Goal: Task Accomplishment & Management: Complete application form

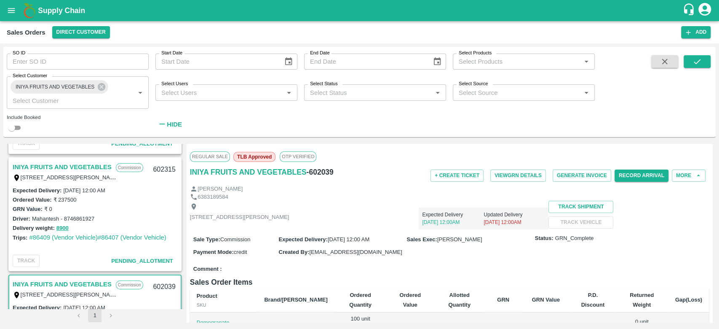
scroll to position [107, 0]
click at [67, 160] on link "INIYA FRUITS AND VEGETABLES" at bounding box center [62, 165] width 99 height 11
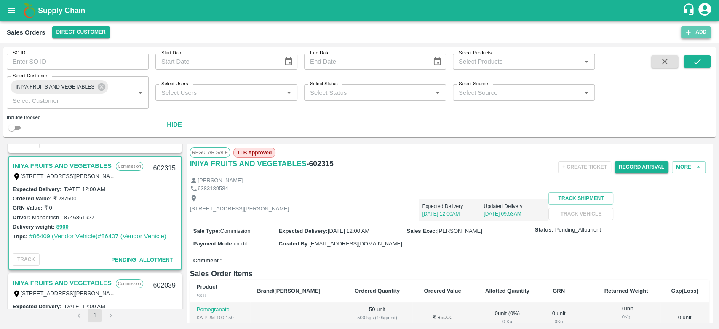
click at [705, 34] on button "Add" at bounding box center [695, 32] width 29 height 12
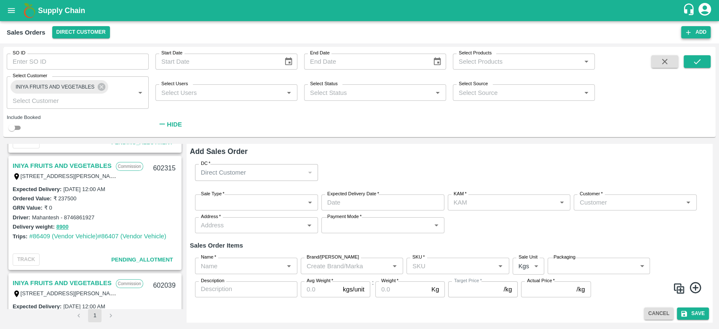
type input "B V Lokesh"
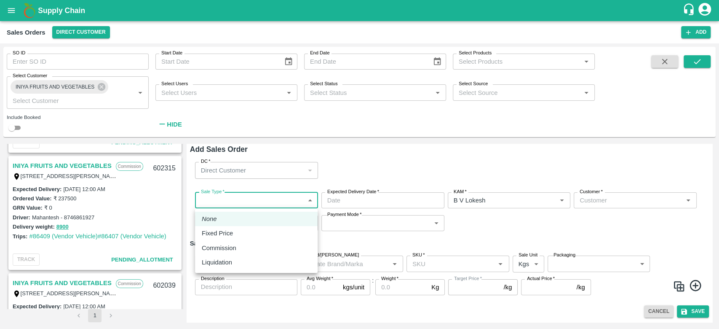
click at [231, 198] on body "Supply Chain Sales Orders Direct Customer Add SO ID SO ID Start Date Start Date…" at bounding box center [359, 164] width 719 height 329
click at [231, 241] on li "Commission" at bounding box center [256, 248] width 123 height 14
type input "2"
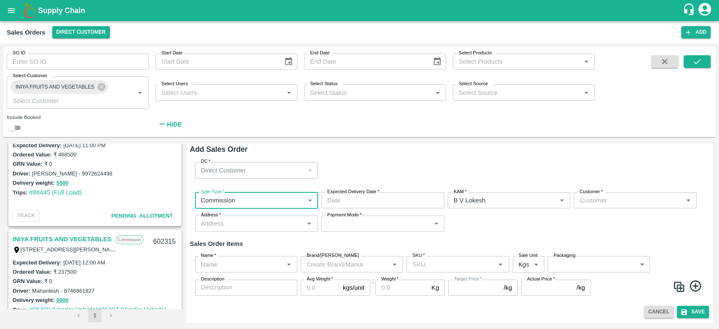
scroll to position [40, 0]
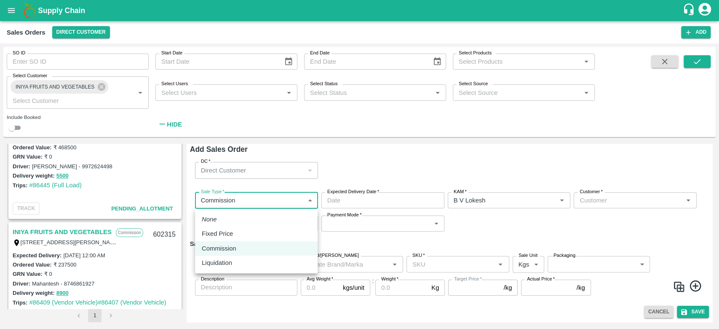
click at [227, 200] on body "Supply Chain Sales Orders Direct Customer Add SO ID SO ID Start Date Start Date…" at bounding box center [359, 164] width 719 height 329
click at [377, 189] on div at bounding box center [359, 164] width 719 height 329
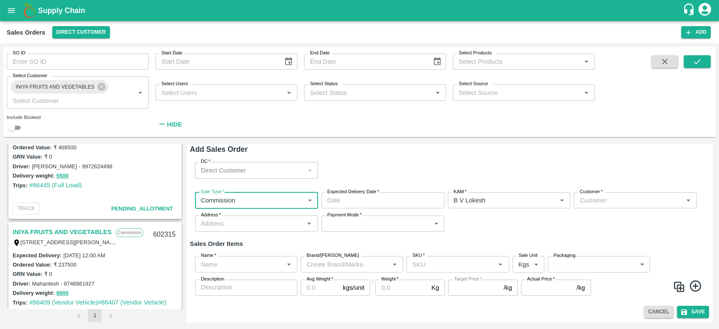
type input "DD/MM/YYYY hh:mm aa"
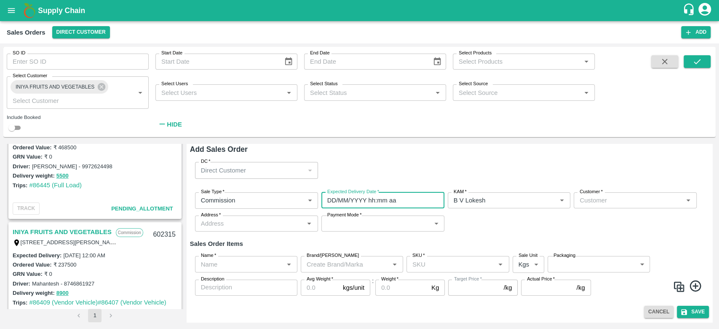
click at [376, 198] on input "DD/MM/YYYY hh:mm aa" at bounding box center [379, 200] width 117 height 16
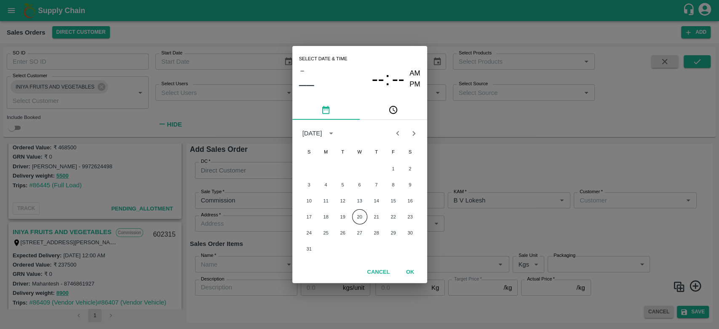
click at [491, 226] on div "Select date & time – –– -- : -- AM PM August 2025 S M T W T F S 1 2 3 4 5 6 7 8…" at bounding box center [359, 164] width 719 height 329
type input "DD/MM/YYYY hh:mm aa"
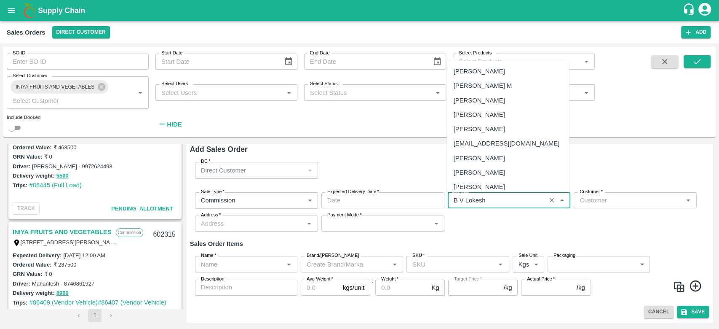
click at [503, 202] on input "KAM   *" at bounding box center [496, 200] width 93 height 11
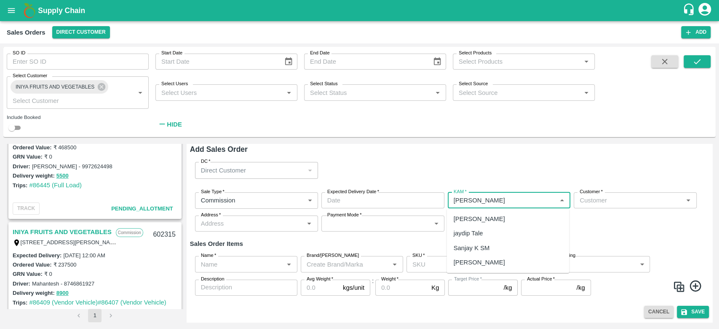
click at [489, 215] on div "Jayasurya M" at bounding box center [507, 218] width 123 height 14
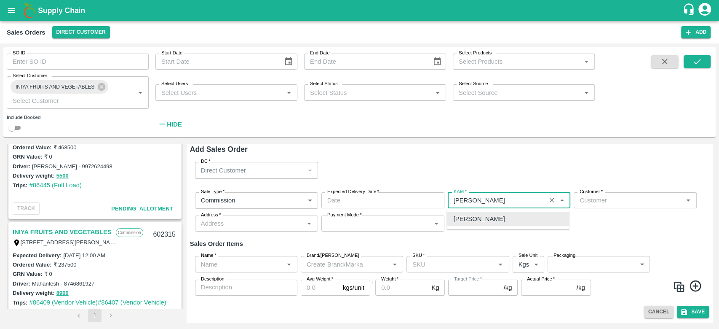
click at [473, 224] on div "Jayasurya M" at bounding box center [507, 218] width 123 height 14
type input "Jayasurya M"
click at [67, 232] on link "INIYA FRUITS AND VEGETABLES" at bounding box center [62, 231] width 99 height 11
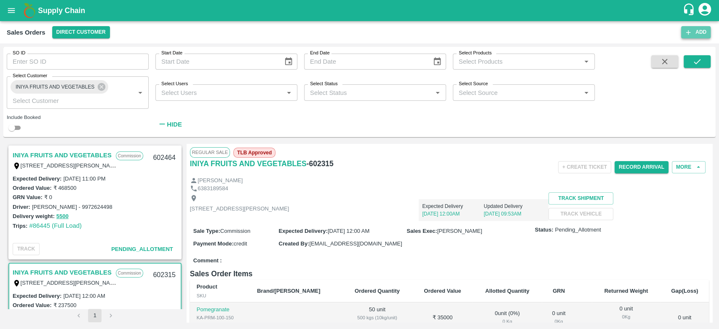
click at [686, 31] on icon "button" at bounding box center [688, 33] width 8 height 8
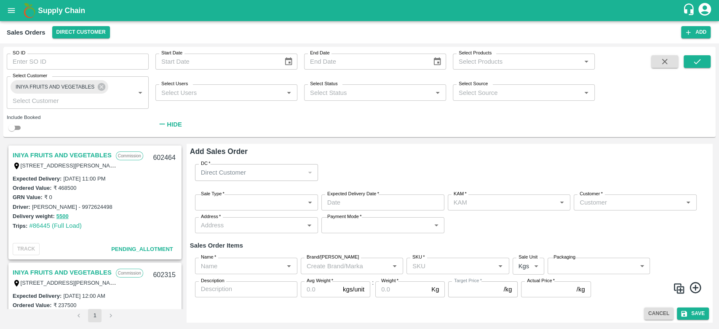
type input "B V Lokesh"
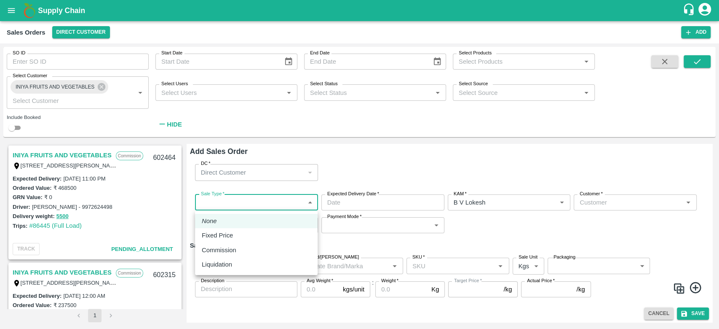
click at [246, 204] on body "Supply Chain Sales Orders Direct Customer Add SO ID SO ID Start Date Start Date…" at bounding box center [359, 164] width 719 height 329
click at [227, 251] on p "Commission" at bounding box center [219, 249] width 35 height 9
type input "2"
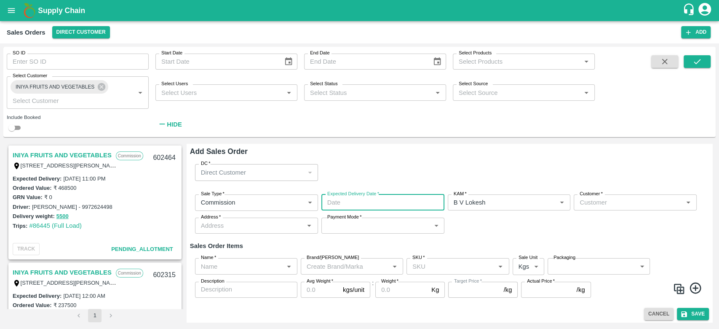
type input "DD/MM/YYYY hh:mm aa"
click at [358, 201] on input "DD/MM/YYYY hh:mm aa" at bounding box center [379, 202] width 117 height 16
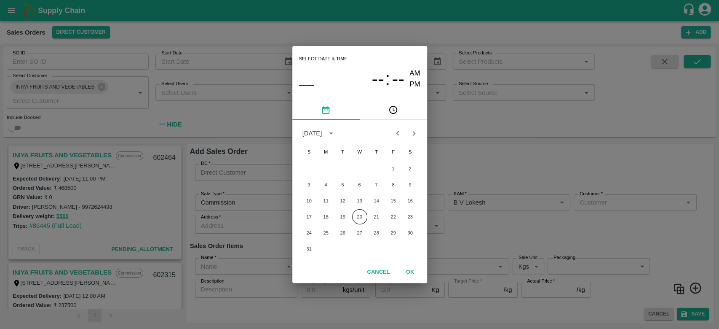
click at [522, 225] on div "Select date & time – –– -- : -- AM PM August 2025 S M T W T F S 1 2 3 4 5 6 7 8…" at bounding box center [359, 164] width 719 height 329
type input "DD/MM/YYYY hh:mm aa"
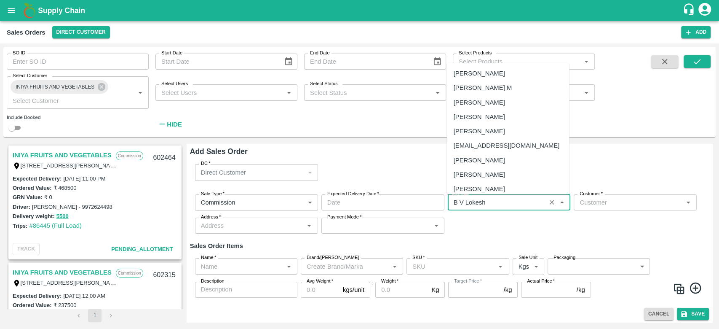
click at [513, 207] on input "KAM   *" at bounding box center [496, 202] width 93 height 11
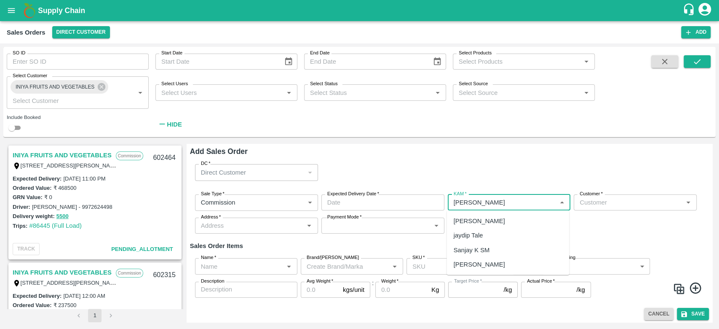
click at [486, 223] on div "Jayasurya M" at bounding box center [478, 220] width 51 height 9
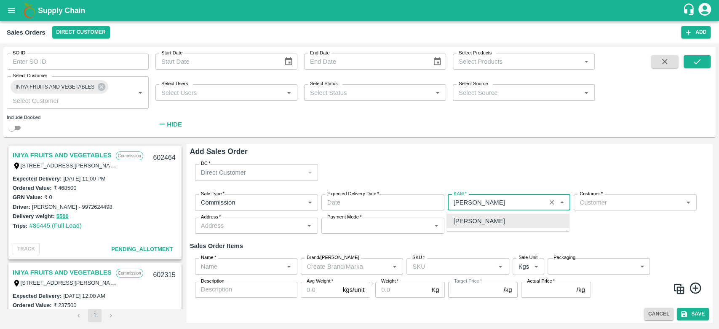
click at [486, 223] on div "Jayasurya M" at bounding box center [478, 220] width 51 height 9
type input "Jayasurya M"
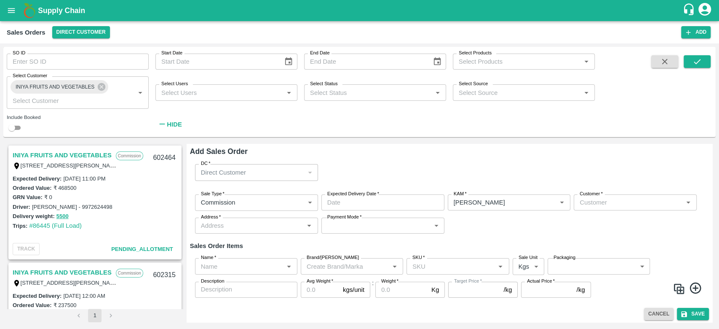
click at [465, 232] on div "Sale Type   * Commission 2 Sale Type Expected Delivery Date   * Expected Delive…" at bounding box center [449, 213] width 519 height 53
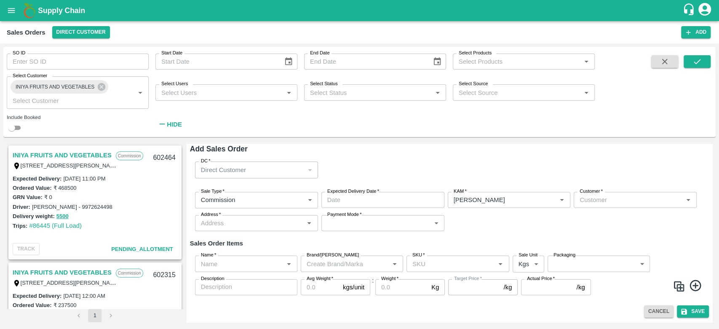
scroll to position [123, 0]
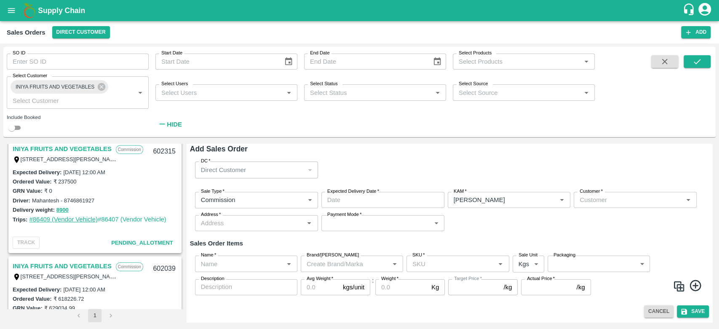
click at [59, 219] on link "#86409 (Vendor Vehicle)" at bounding box center [63, 219] width 69 height 7
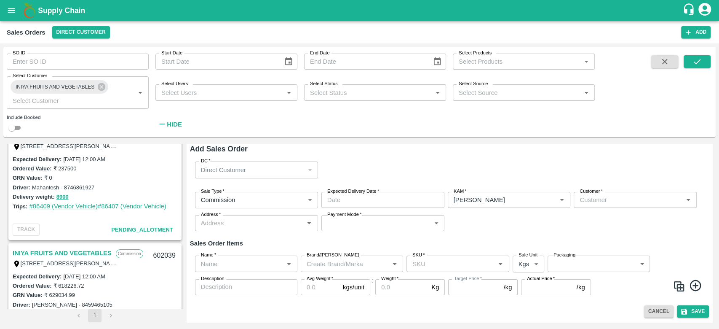
click at [74, 203] on link "#86409 (Vendor Vehicle)" at bounding box center [63, 206] width 69 height 7
click at [132, 203] on link "#86407 (Vendor Vehicle)" at bounding box center [132, 206] width 69 height 7
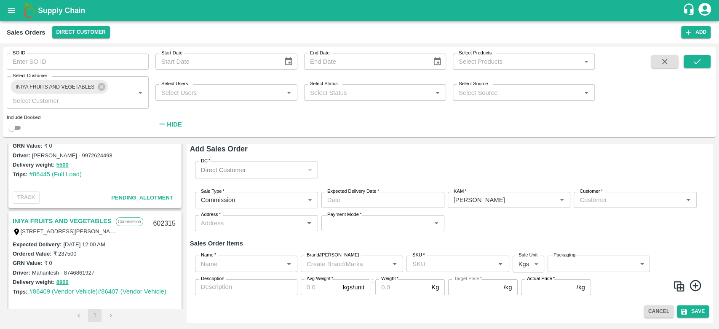
scroll to position [0, 0]
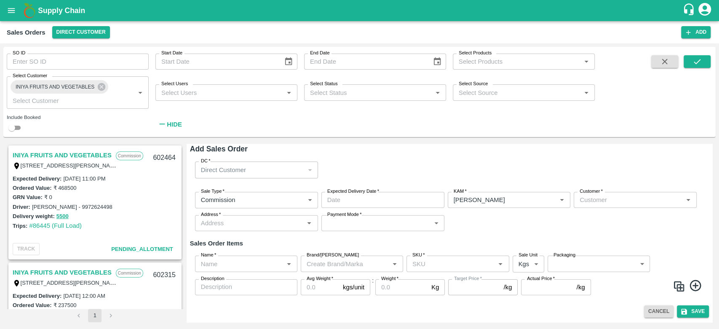
click at [65, 265] on div "INIYA FRUITS AND VEGETABLES Commission TC/73, ANNA FRUITS MARKET KOYAMBEDU, Che…" at bounding box center [94, 276] width 171 height 27
click at [65, 270] on link "INIYA FRUITS AND VEGETABLES" at bounding box center [62, 272] width 99 height 11
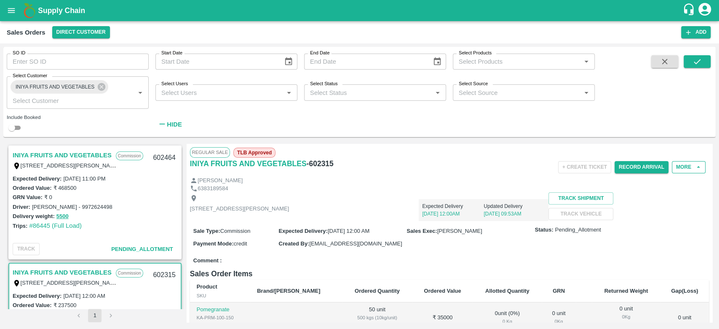
click at [687, 166] on button "More" at bounding box center [689, 167] width 34 height 12
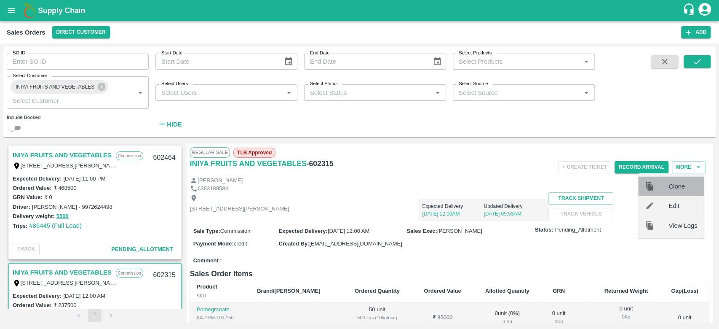
click at [678, 187] on span "Clone" at bounding box center [682, 186] width 29 height 9
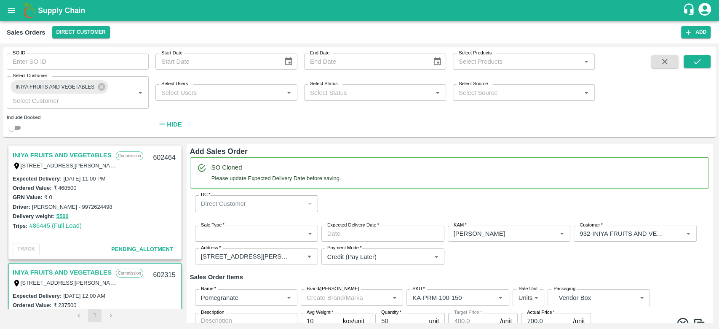
type input "Jayasurya M"
type input "932-INIYA FRUITS AND VEGETABLES"
type input "[STREET_ADDRESS][PERSON_NAME]"
type input "Pomegranate"
type input "KA-PRM-100-150"
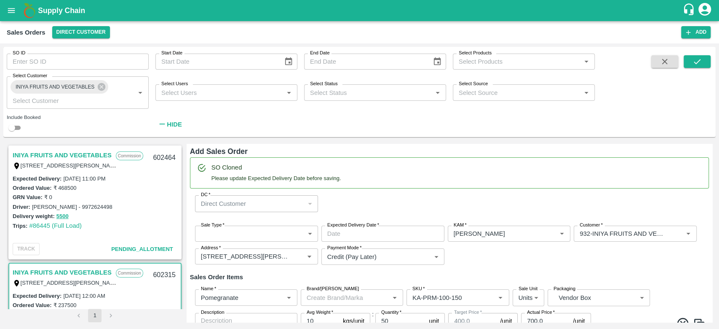
type input "Pomegranate"
type input "KA-PRM-150-180"
type input "Pomegranate"
type input "KA-PRM-180-220"
type input "Pomegranate"
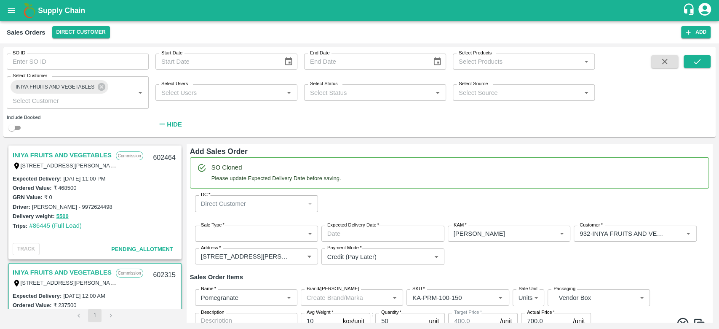
type input "KA-PRM-220-250"
type input "Pomegranate"
type input "KA-PRM-250-300"
type input "Pomegranate"
type input "KA-PRM-300-350"
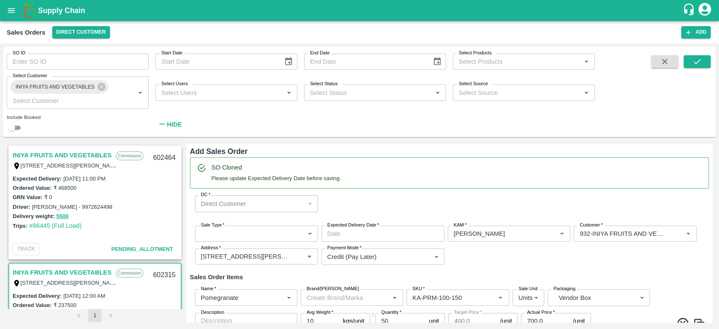
type input "Pomegranate"
type input "KA-PRM-350-400"
type input "Pomegranate"
type input "KA-Loose A"
type input "Pomegranate"
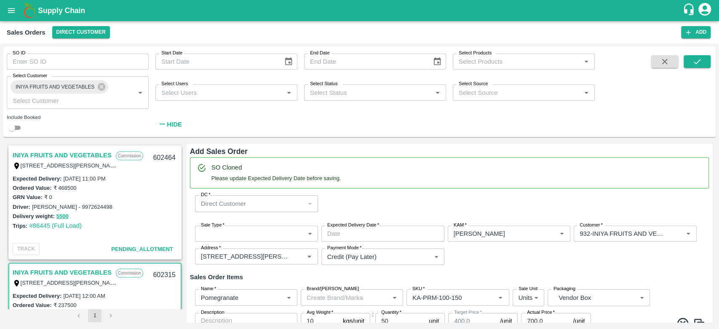
type input "KA-SUPR-180++"
type input "Pomegranate"
type input "KA-SUPR-100++"
type input "Pomegranate"
type input "KA-Green"
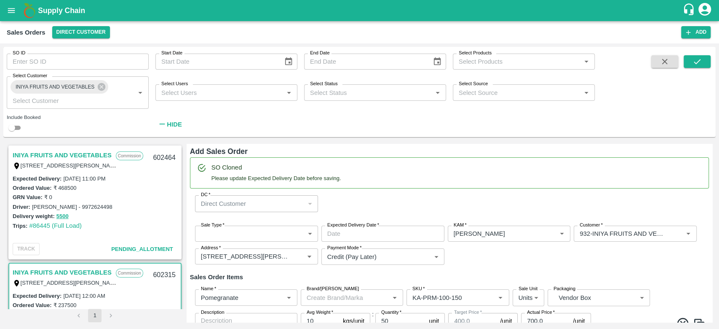
type input "Pomegranate"
type input "KA-Damage Fruit"
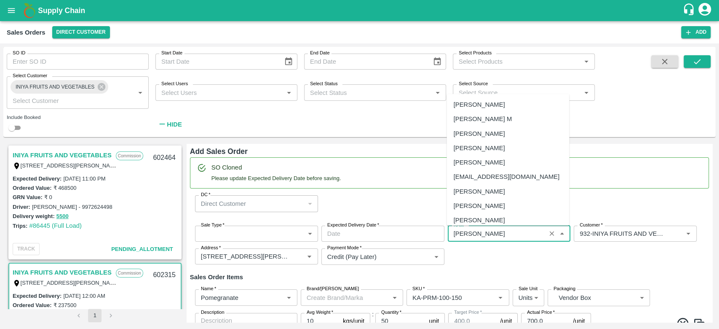
scroll to position [377, 0]
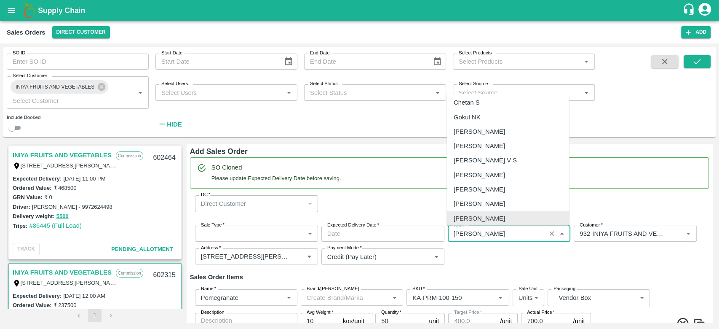
click at [487, 234] on input "KAM   *" at bounding box center [496, 233] width 93 height 11
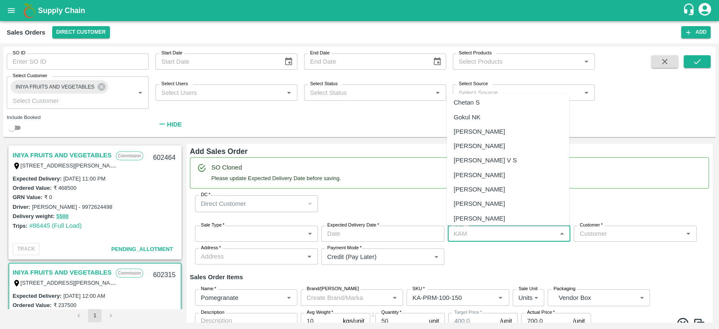
scroll to position [0, 0]
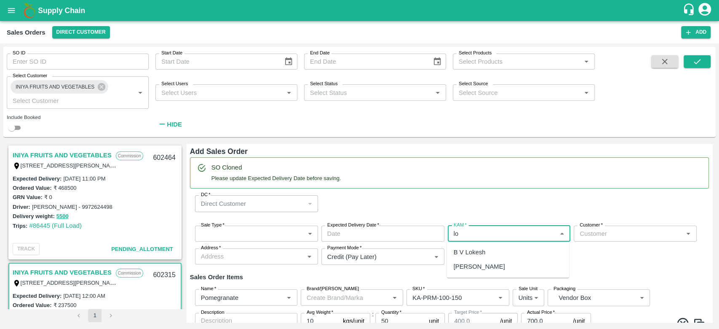
click at [474, 253] on div "B V Lokesh" at bounding box center [469, 251] width 32 height 9
type input "B V Lokesh"
click at [474, 253] on div "Sale Type   * ​ Sale Type Expected Delivery Date   * Expected Delivery Date KAM…" at bounding box center [449, 245] width 519 height 53
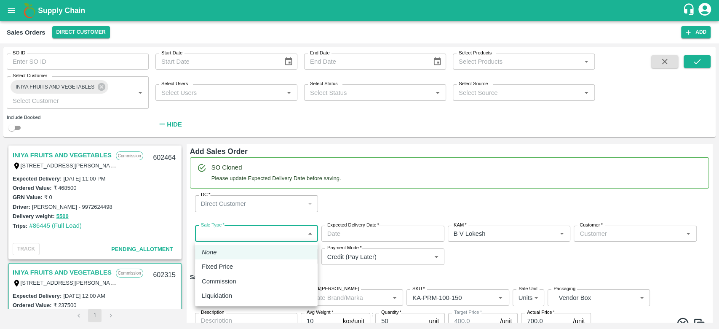
click at [267, 236] on body "Supply Chain Sales Orders Direct Customer Add SO ID SO ID Start Date Start Date…" at bounding box center [359, 164] width 719 height 329
click at [217, 278] on p "Commission" at bounding box center [219, 280] width 35 height 9
type input "2"
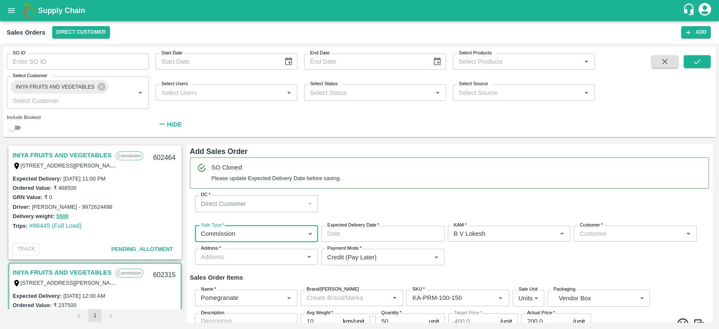
click at [615, 238] on input "Customer   *" at bounding box center [628, 233] width 104 height 11
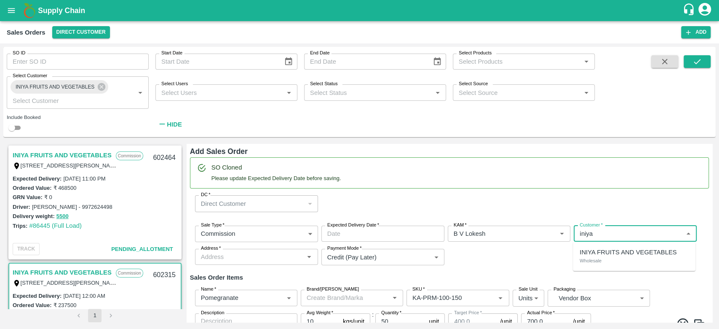
click at [609, 253] on p "INIYA FRUITS AND VEGETABLES" at bounding box center [628, 251] width 97 height 9
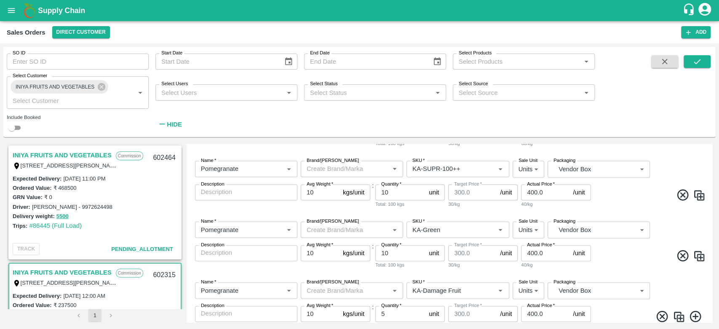
scroll to position [743, 0]
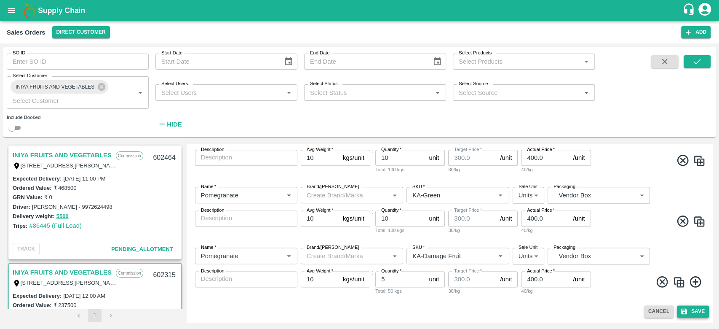
type input "932-INIYA FRUITS AND VEGETABLES"
click at [685, 310] on icon "submit" at bounding box center [684, 311] width 8 height 8
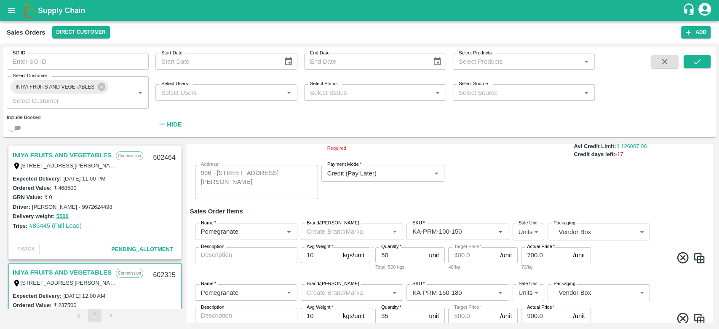
scroll to position [0, 0]
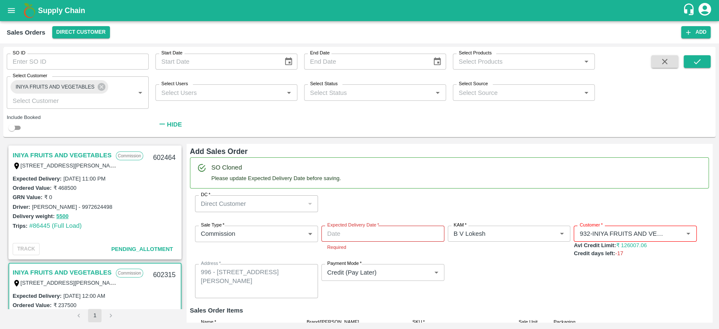
type input "DD/MM/YYYY hh:mm aa"
click at [388, 239] on input "DD/MM/YYYY hh:mm aa" at bounding box center [379, 233] width 117 height 16
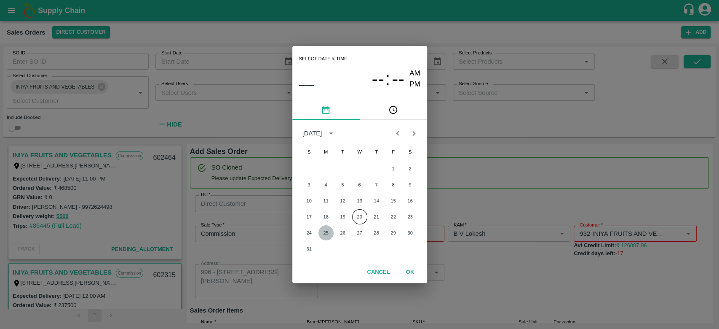
click at [322, 232] on button "25" at bounding box center [325, 232] width 15 height 15
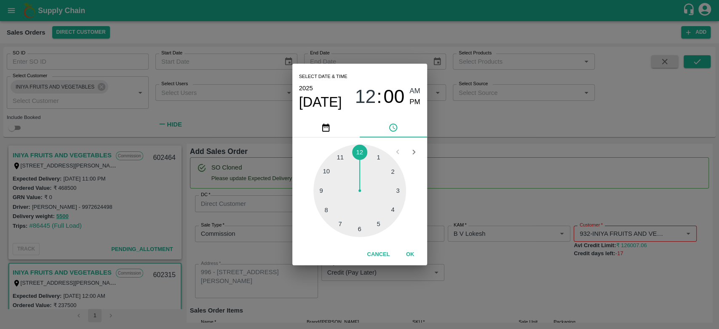
type input "[DATE] 12:00 AM"
click at [409, 258] on button "OK" at bounding box center [410, 254] width 27 height 15
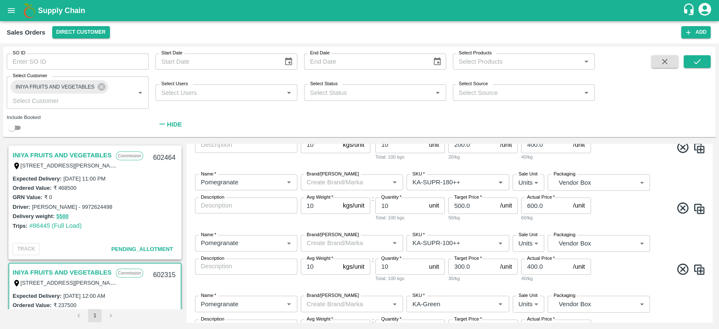
scroll to position [743, 0]
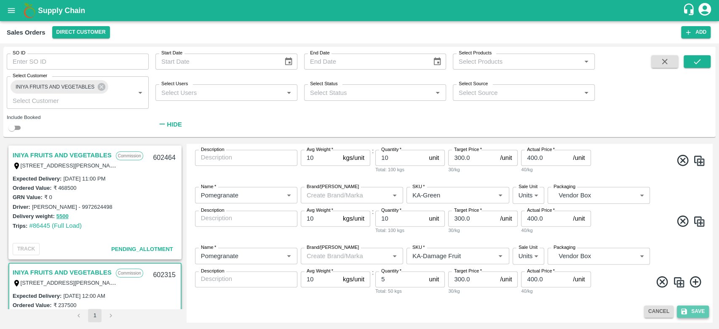
click at [701, 307] on button "Save" at bounding box center [693, 311] width 32 height 12
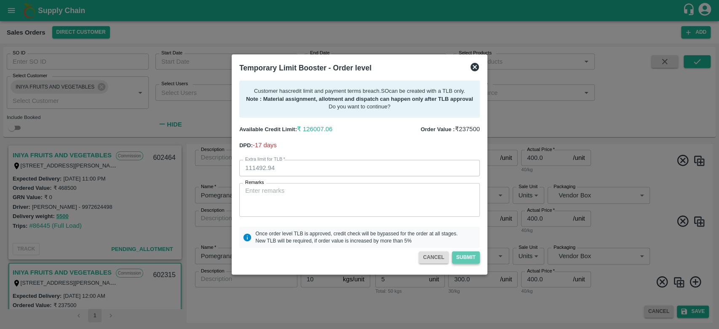
click at [467, 256] on button "Submit" at bounding box center [466, 257] width 28 height 12
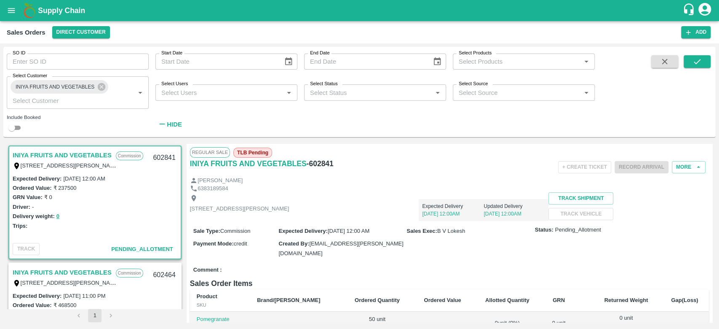
click at [50, 152] on link "INIYA FRUITS AND VEGETABLES" at bounding box center [62, 155] width 99 height 11
click at [683, 173] on button "More" at bounding box center [689, 167] width 34 height 12
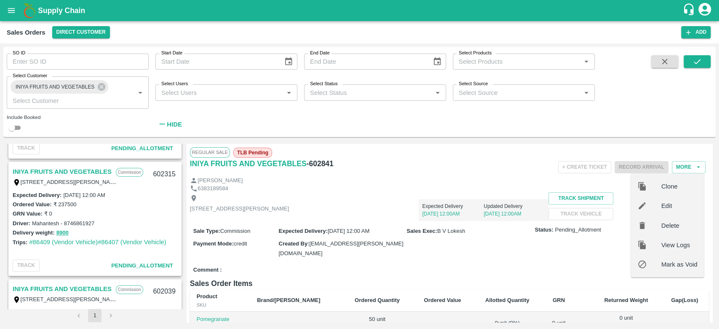
click at [661, 204] on span "Edit" at bounding box center [679, 205] width 36 height 9
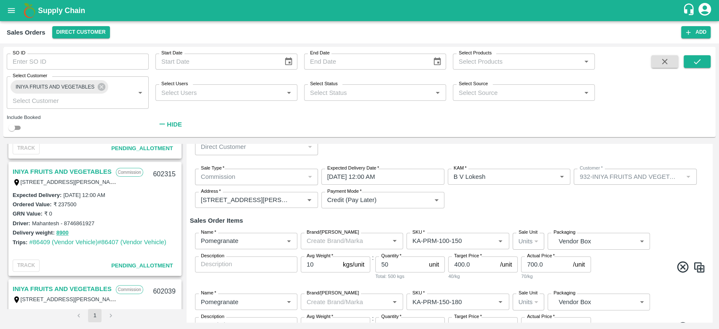
scroll to position [25, 0]
click at [394, 267] on input "50" at bounding box center [400, 265] width 50 height 16
click at [525, 211] on div "Sale Type   * Commission 2 Sale Type Expected Delivery Date   * 25/08/2025 12:0…" at bounding box center [449, 189] width 519 height 53
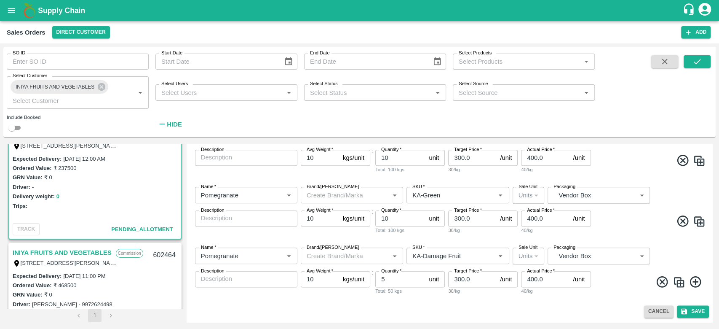
scroll to position [0, 0]
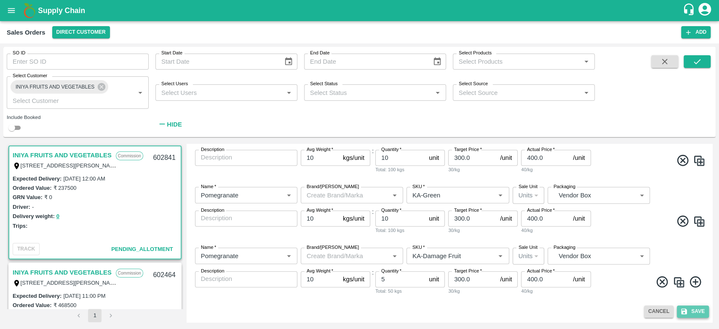
click at [684, 310] on icon "submit" at bounding box center [684, 311] width 6 height 6
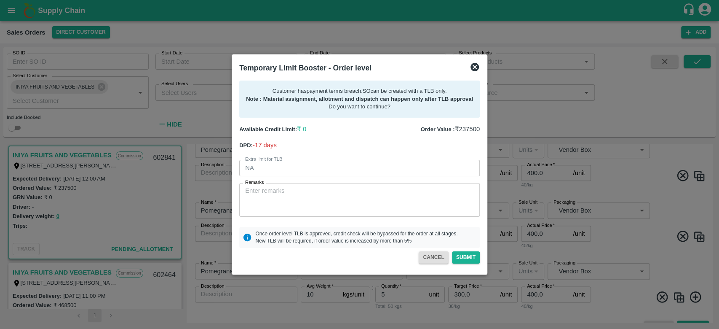
scroll to position [694, 0]
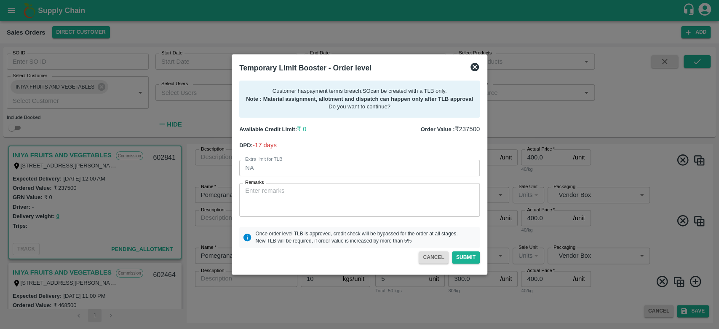
click at [472, 66] on icon at bounding box center [474, 67] width 8 height 8
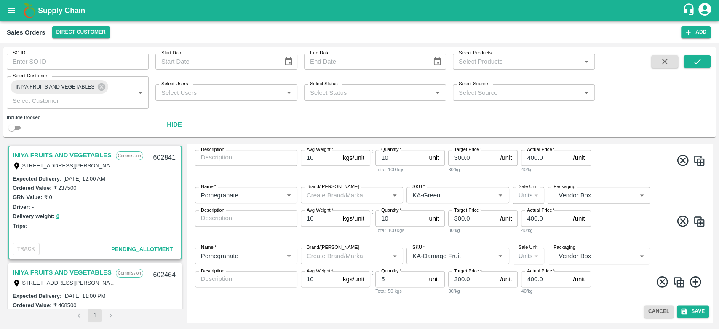
scroll to position [679, 0]
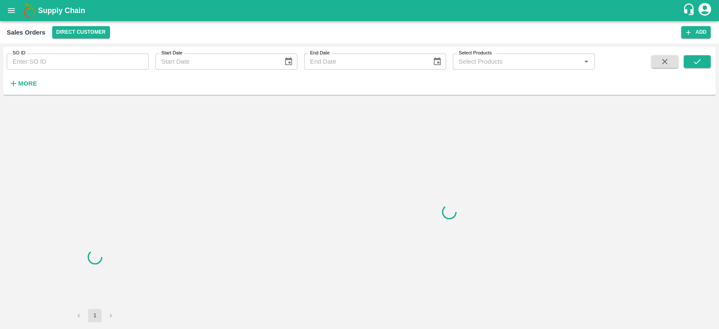
click at [29, 81] on strong "More" at bounding box center [27, 83] width 19 height 7
